Goal: Information Seeking & Learning: Learn about a topic

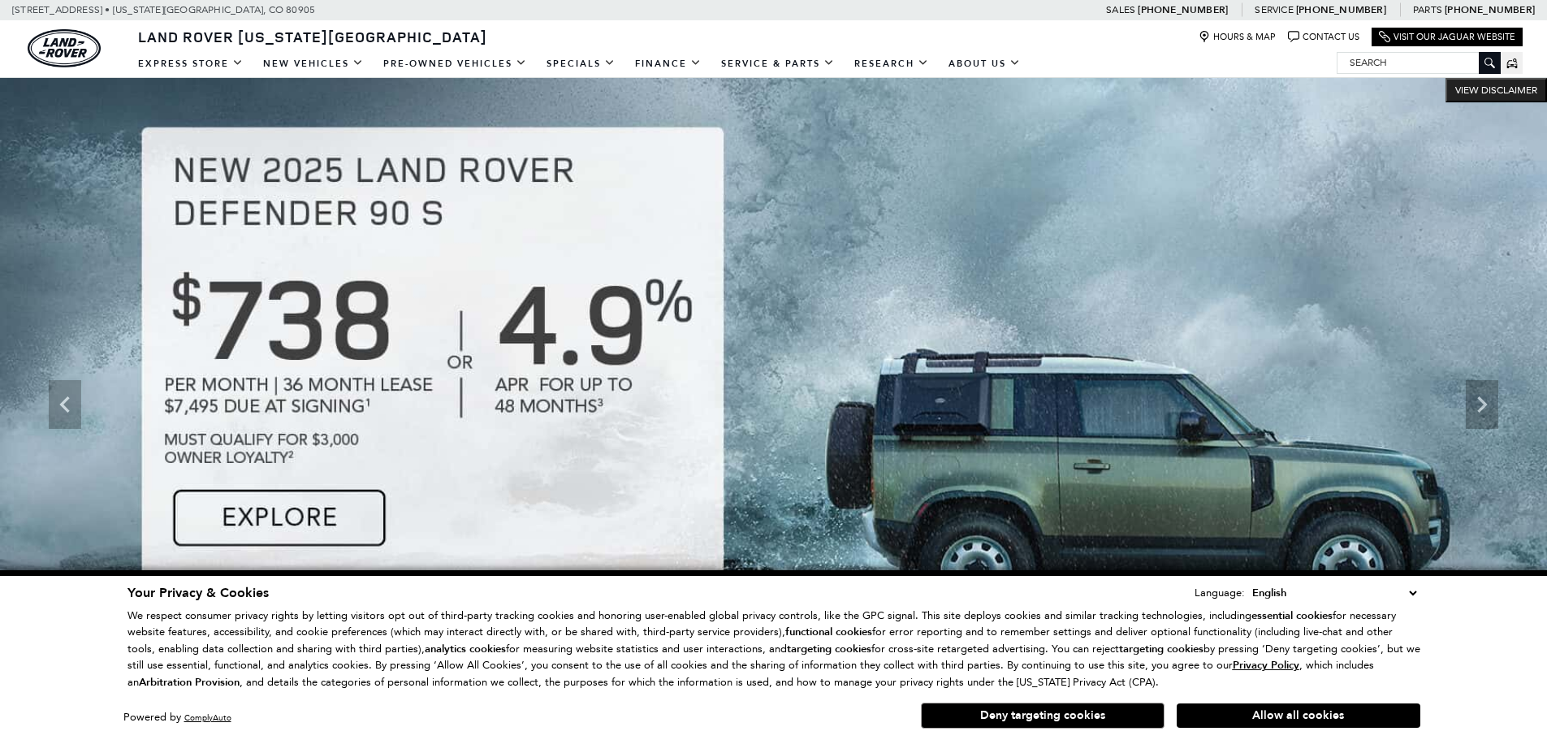
click at [1045, 720] on button "Deny targeting cookies" at bounding box center [1043, 716] width 244 height 26
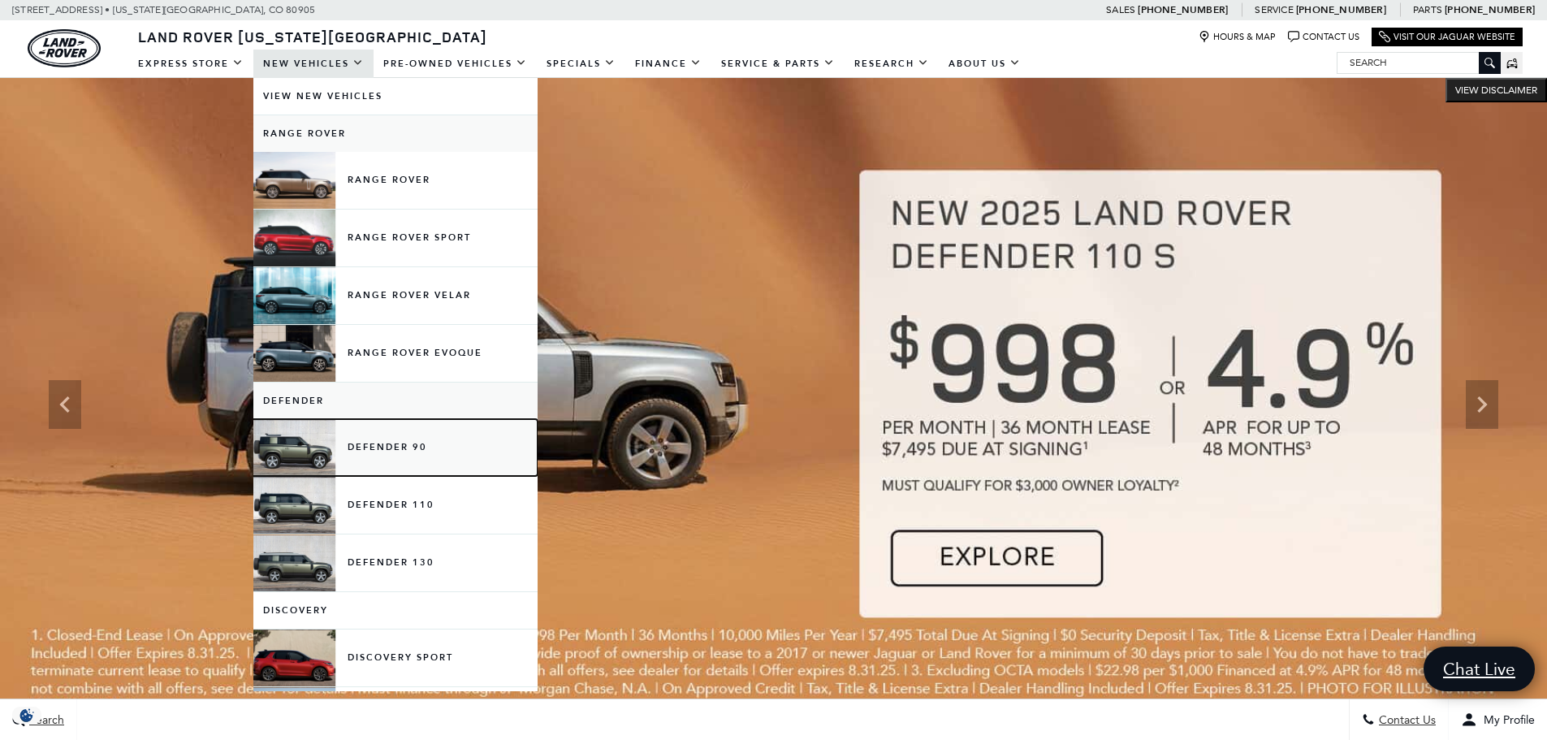
click at [302, 457] on link "Defender 90" at bounding box center [395, 447] width 284 height 57
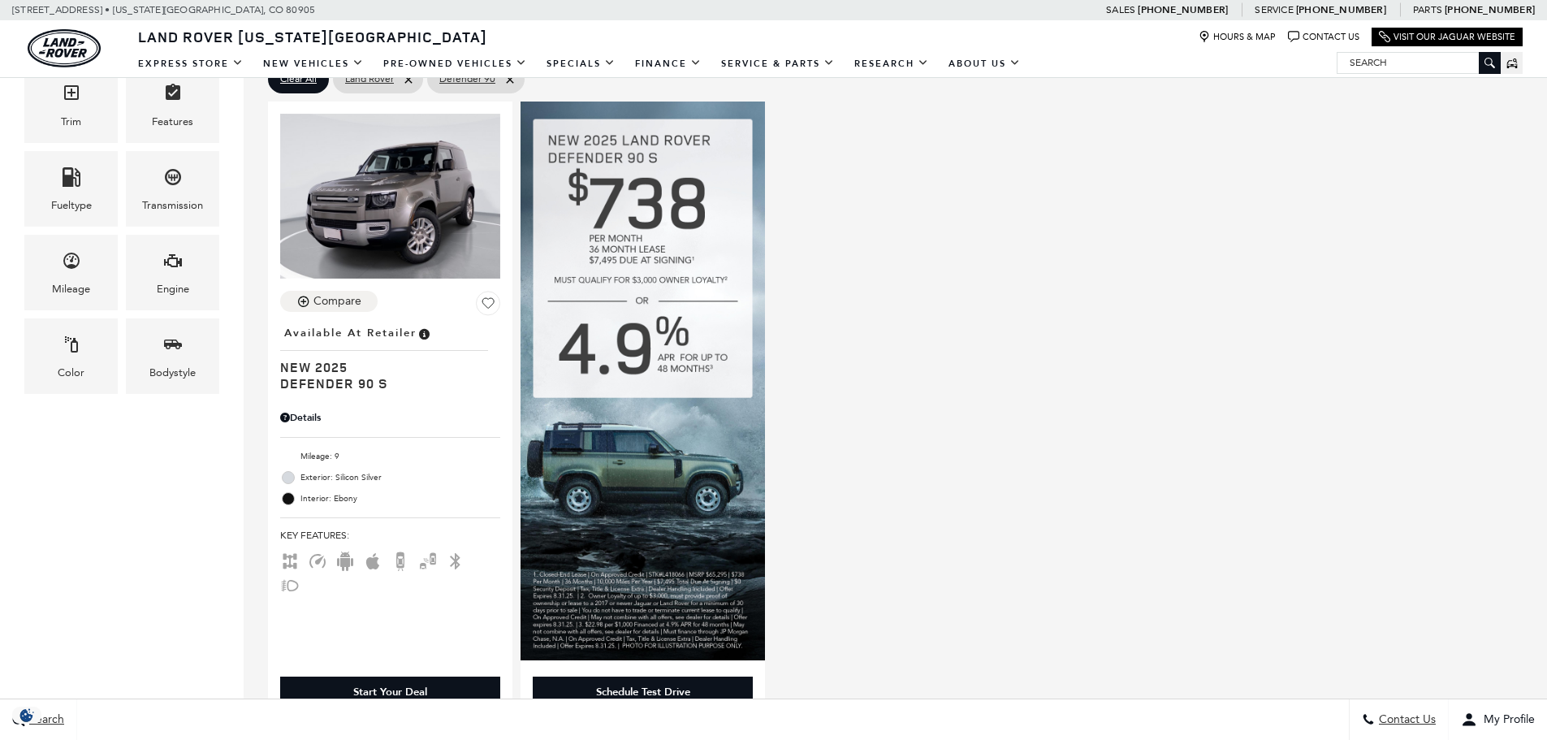
scroll to position [406, 0]
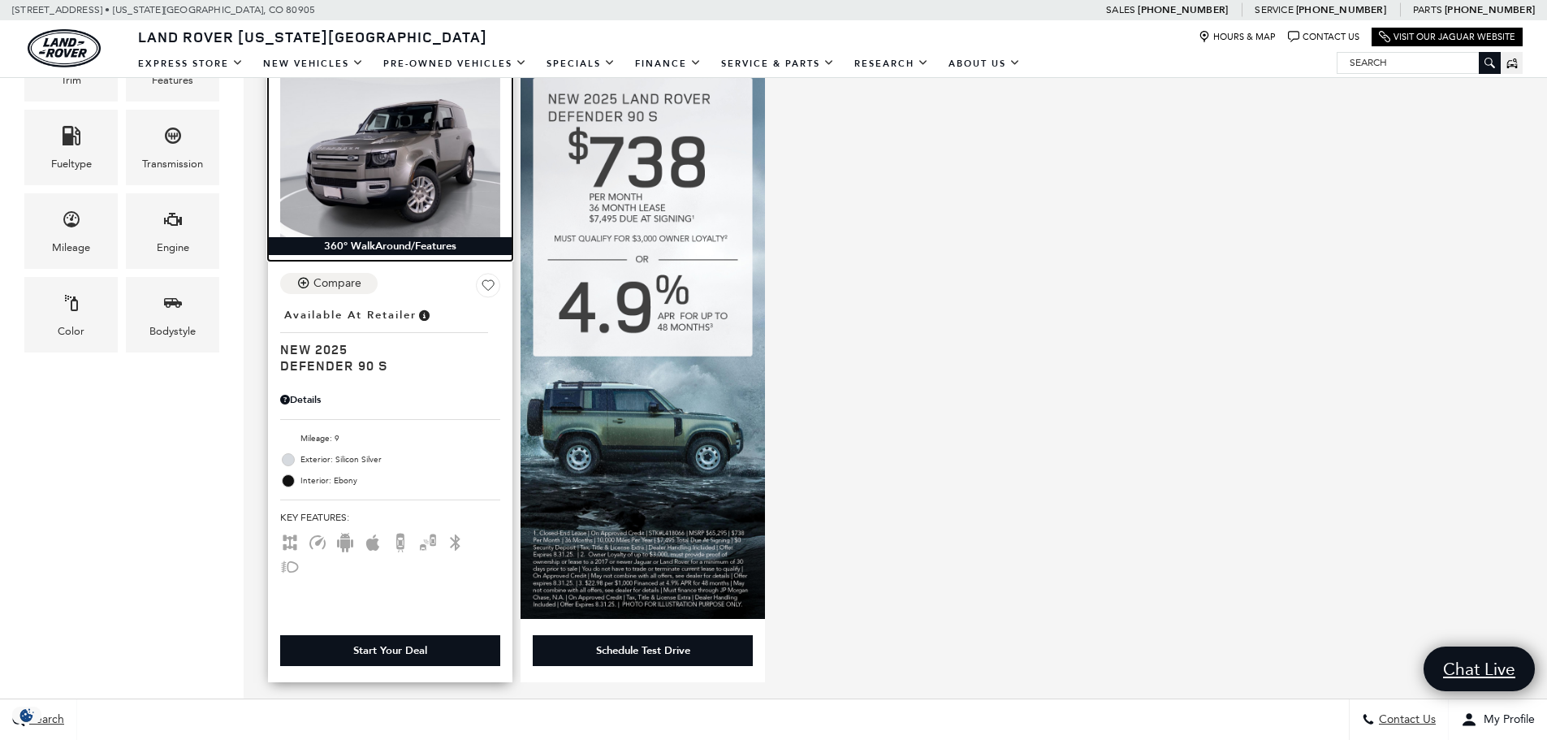
click at [396, 180] on img at bounding box center [390, 154] width 220 height 165
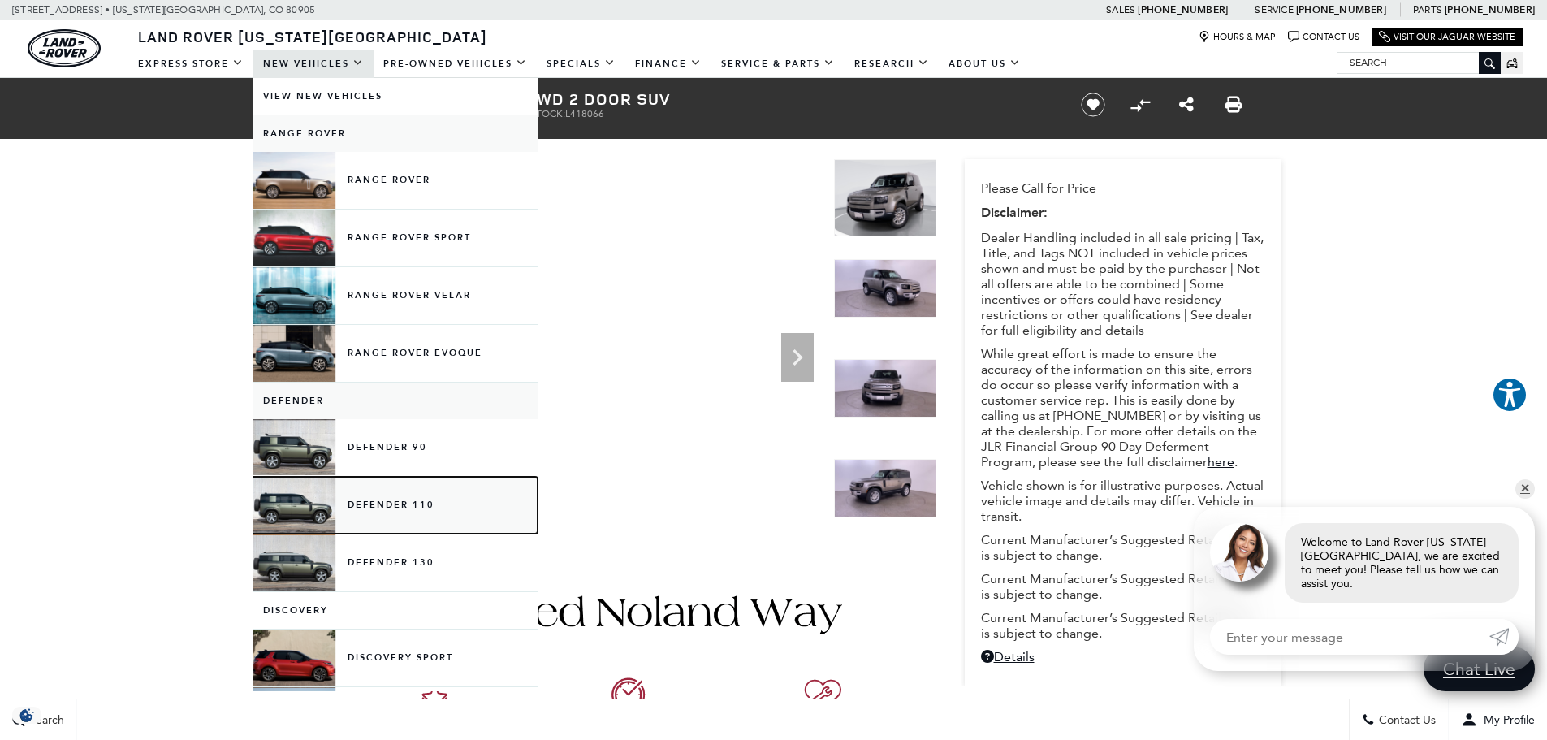
click at [298, 504] on link "Defender 110" at bounding box center [395, 505] width 284 height 57
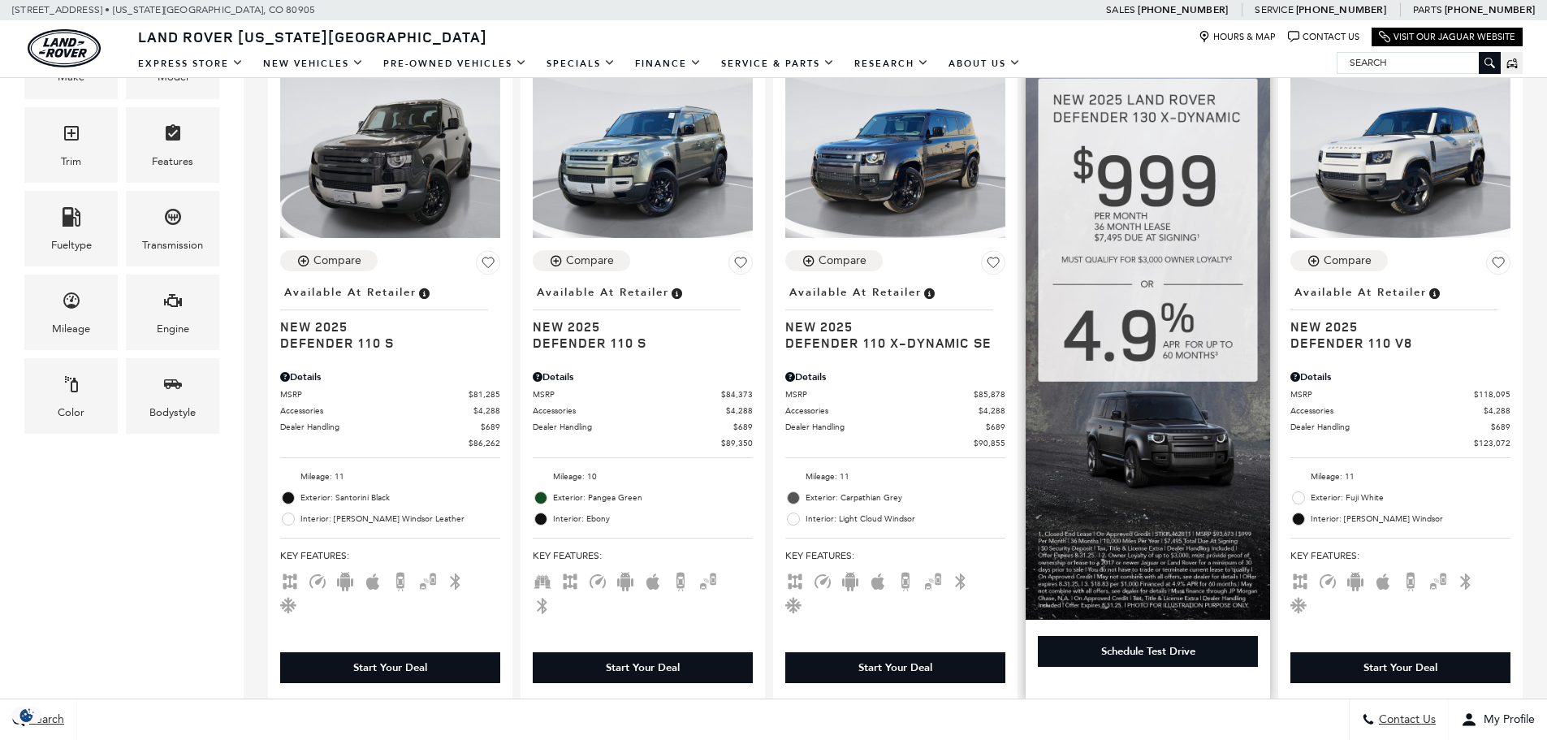
scroll to position [406, 0]
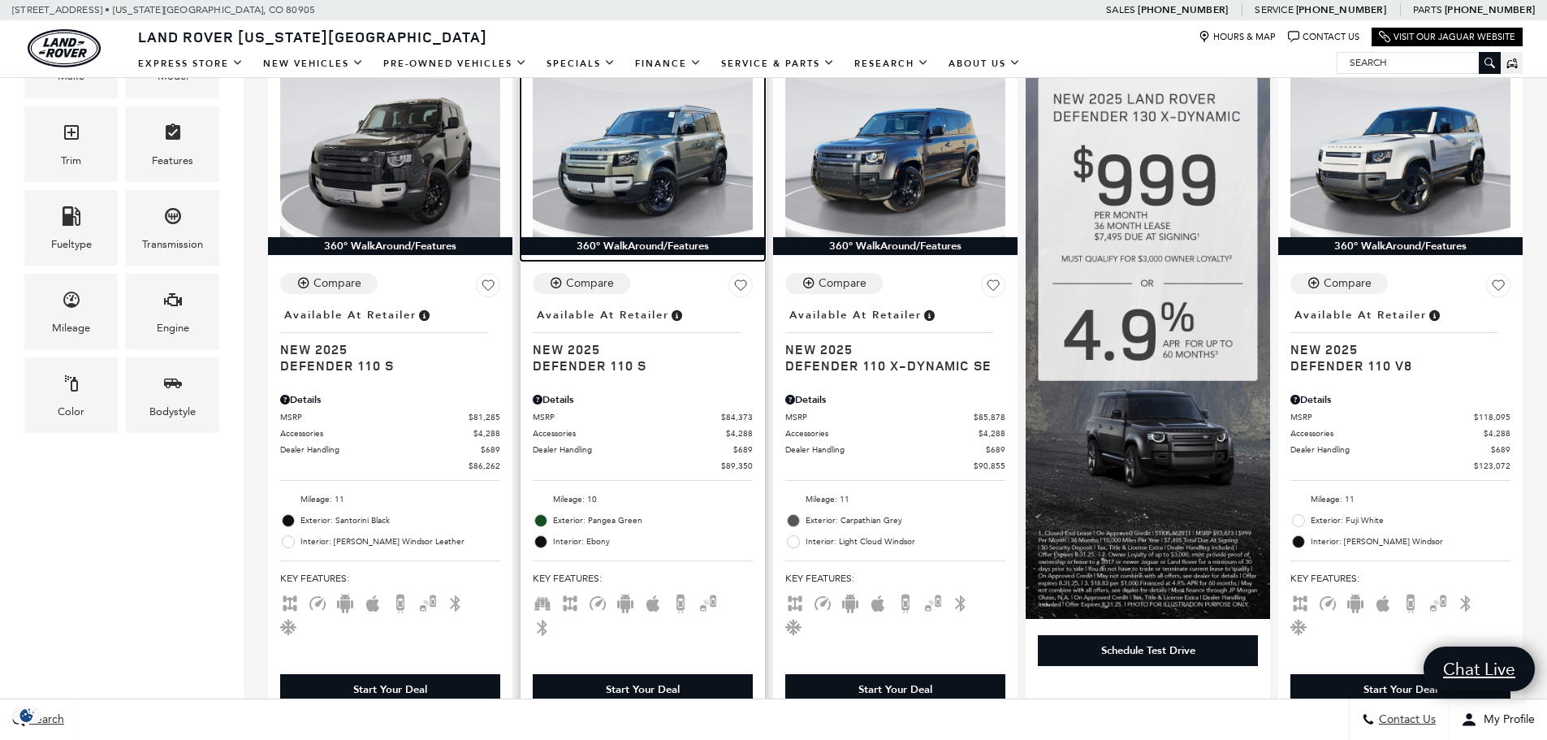
click at [660, 174] on img at bounding box center [643, 154] width 220 height 165
